Goal: Find specific page/section

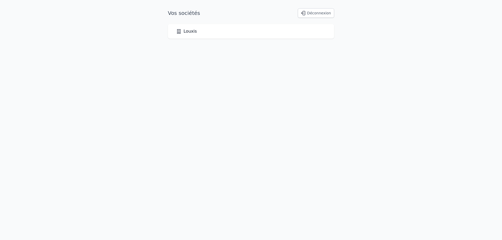
click at [188, 32] on link "Louxis" at bounding box center [186, 31] width 21 height 6
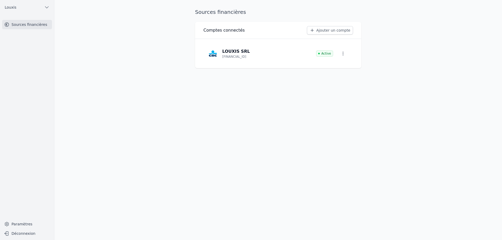
click at [233, 50] on p "LOUXIS SRL" at bounding box center [236, 51] width 28 height 6
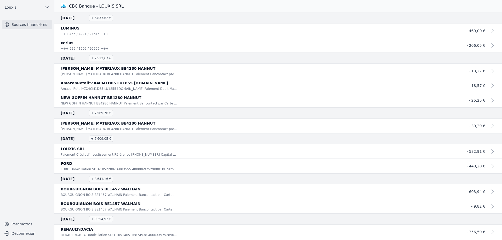
click at [492, 31] on icon at bounding box center [492, 31] width 6 height 6
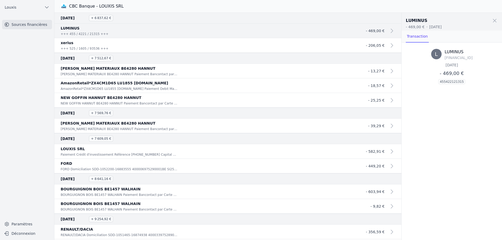
click at [32, 45] on nav "Sources financières" at bounding box center [27, 117] width 46 height 195
